Goal: Information Seeking & Learning: Understand process/instructions

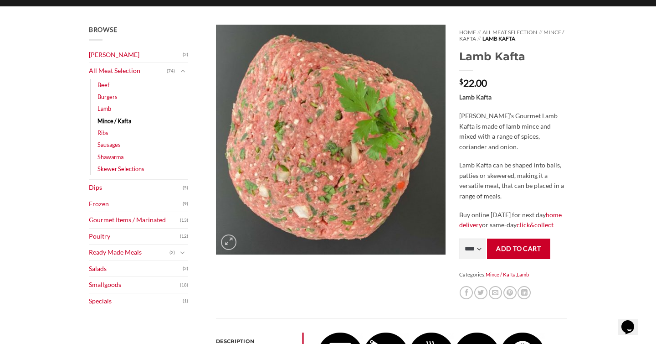
scroll to position [106, 0]
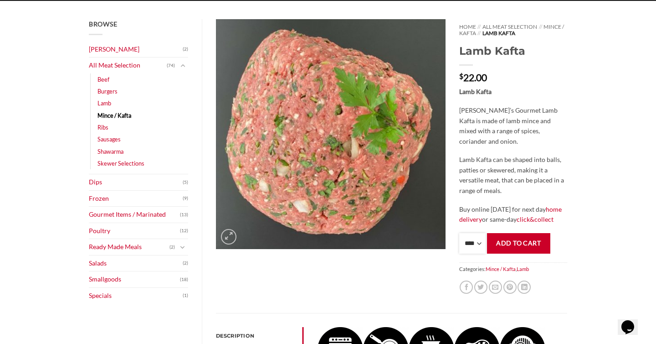
click at [472, 241] on select "**** * *** * *** * *** * *** * *** * *** * *** * *** * *** ** **** ** **** ** *…" at bounding box center [472, 243] width 26 height 21
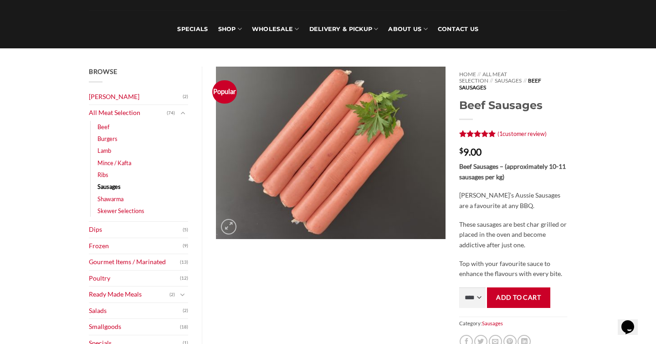
scroll to position [62, 0]
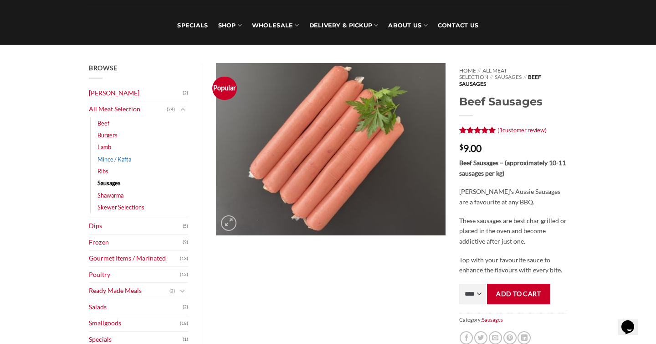
click at [128, 158] on link "Mince / Kafta" at bounding box center [115, 159] width 34 height 12
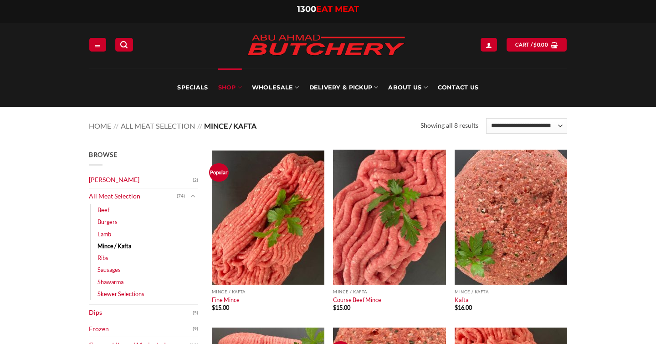
scroll to position [73, 0]
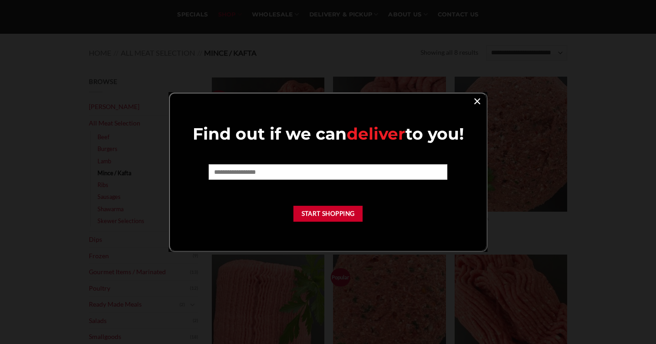
click at [476, 101] on link "×" at bounding box center [477, 100] width 13 height 12
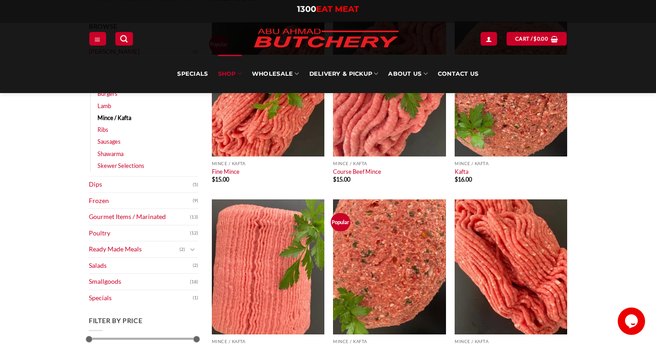
scroll to position [132, 0]
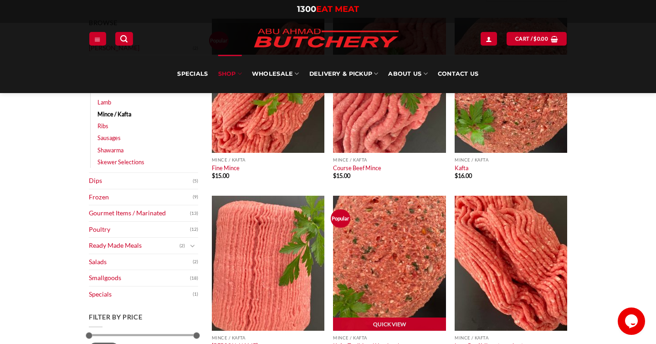
click at [427, 257] on img at bounding box center [389, 262] width 113 height 135
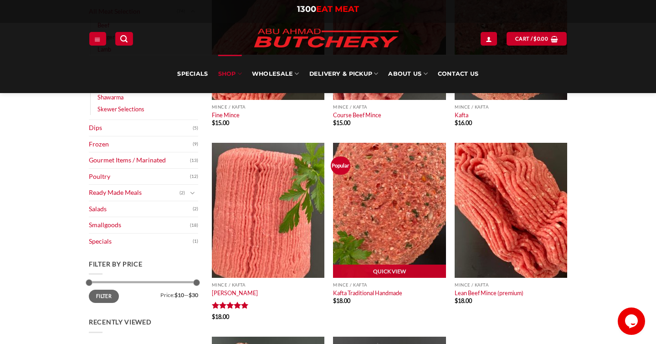
scroll to position [185, 0]
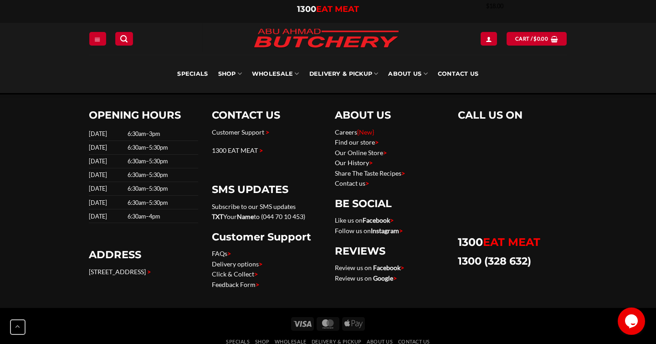
scroll to position [700, 0]
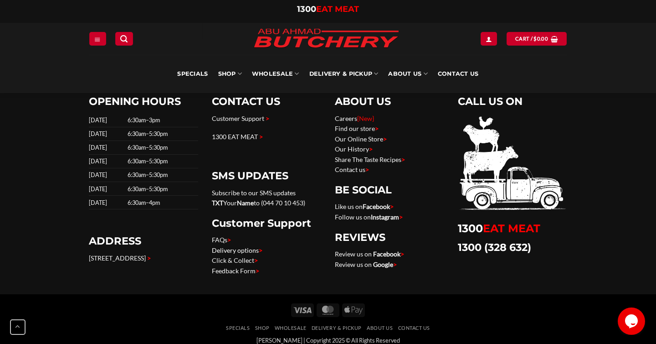
click at [242, 247] on link "Delivery options >" at bounding box center [237, 250] width 51 height 8
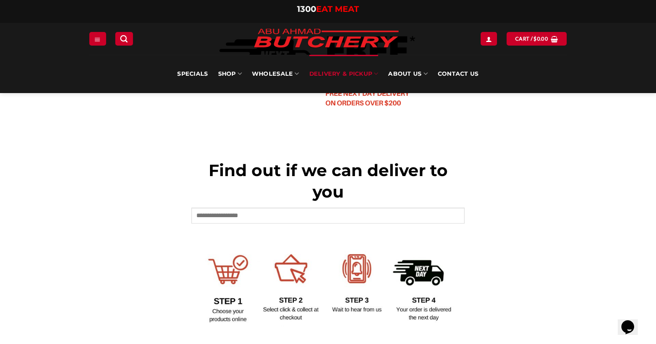
scroll to position [293, 0]
click at [218, 220] on input "text" at bounding box center [327, 214] width 273 height 15
type input "****"
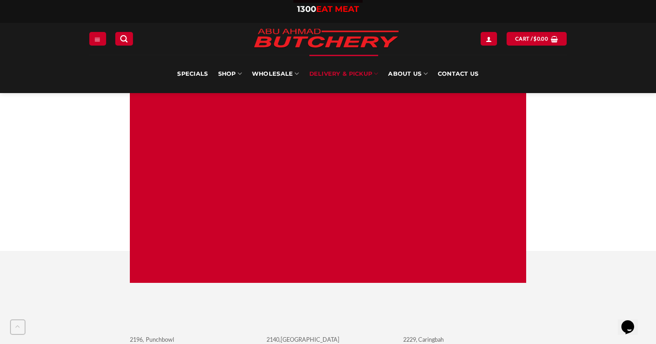
scroll to position [694, 0]
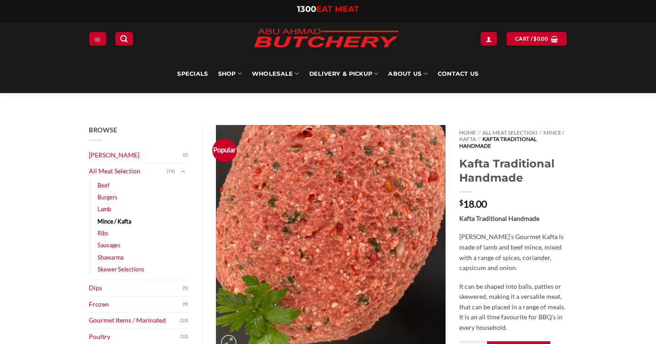
scroll to position [700, 0]
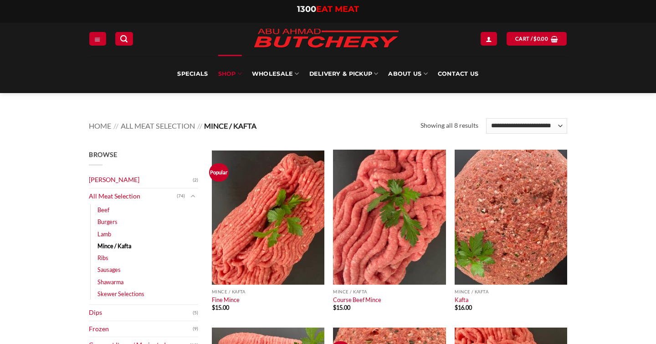
scroll to position [185, 0]
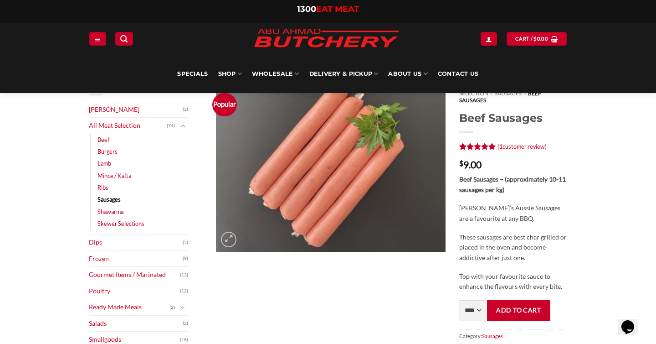
scroll to position [42, 0]
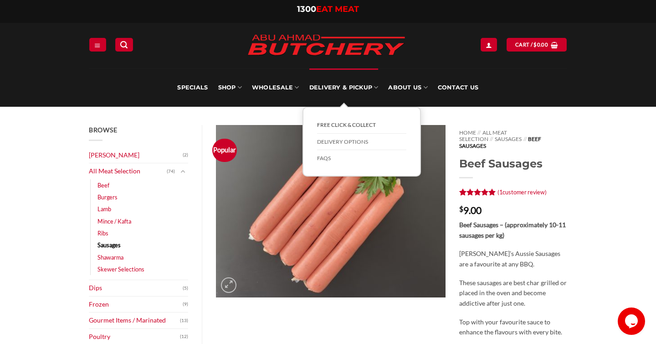
click at [349, 123] on link "FREE Click & Collect" at bounding box center [361, 125] width 89 height 17
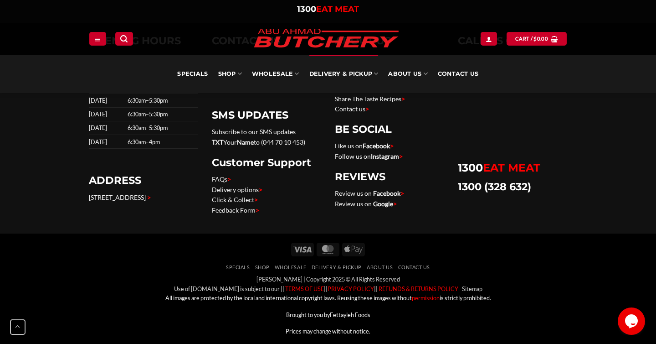
scroll to position [443, 0]
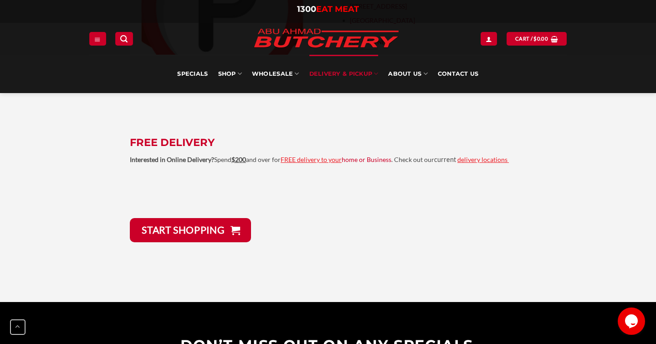
scroll to position [2087, 0]
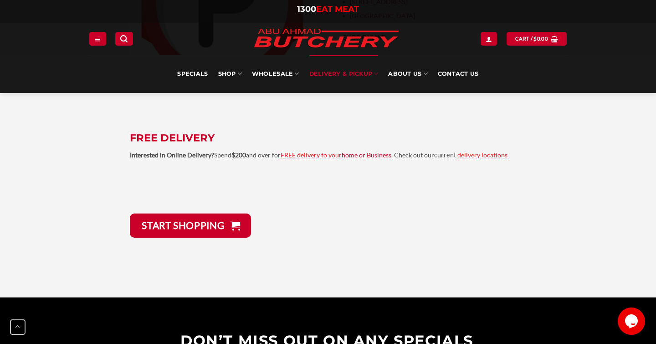
click at [470, 151] on link "delivery locations" at bounding box center [482, 155] width 50 height 8
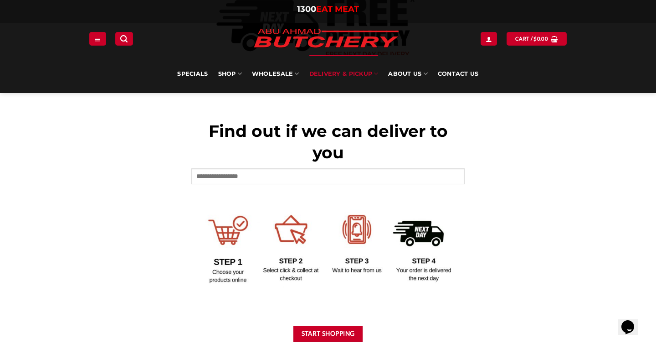
scroll to position [347, 0]
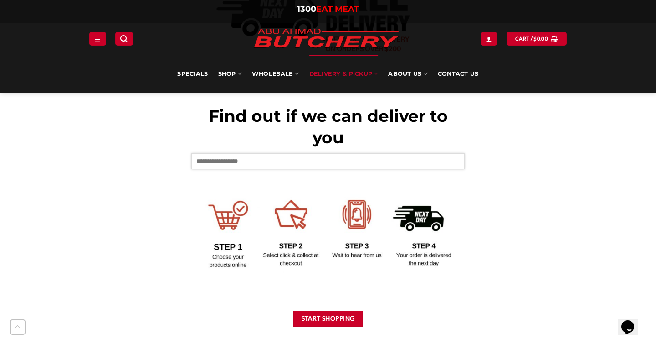
click at [299, 157] on input "text" at bounding box center [327, 160] width 273 height 15
type input "****"
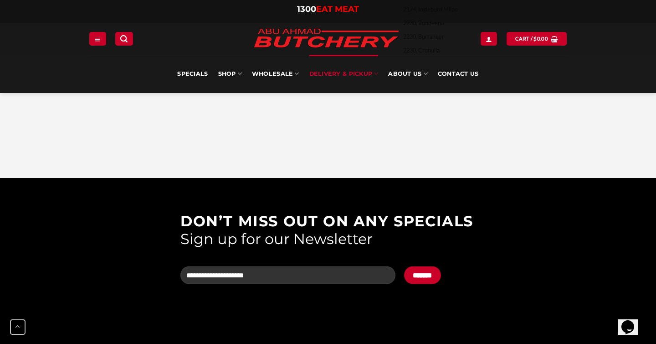
scroll to position [3803, 0]
